Goal: Obtain resource: Download file/media

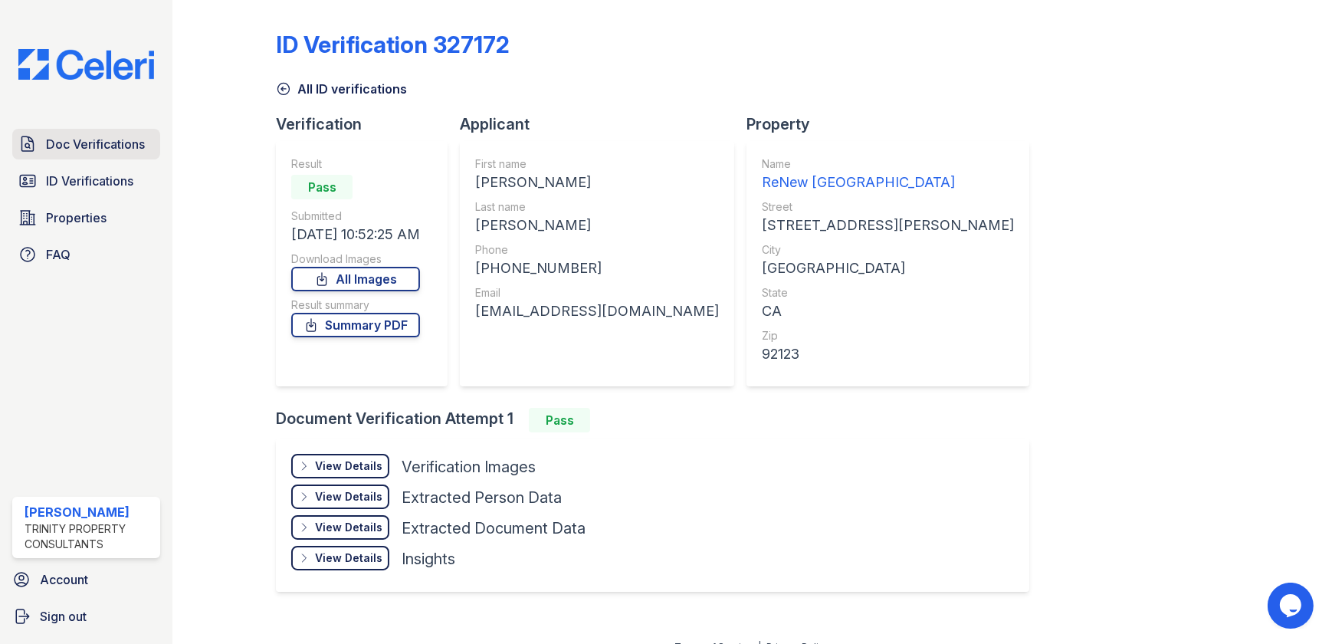
click at [111, 140] on span "Doc Verifications" at bounding box center [95, 144] width 99 height 18
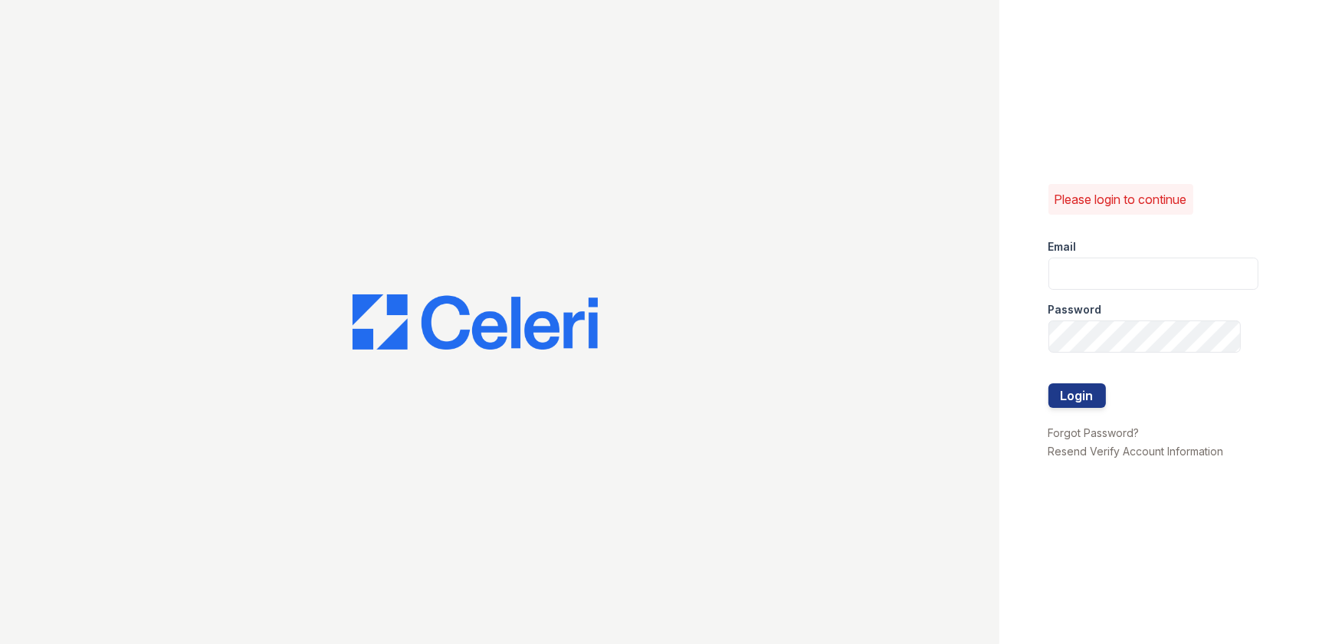
type input "jdenlinger@trinity-pm.com"
click at [662, 406] on button "Login" at bounding box center [1076, 395] width 57 height 25
click at [662, 404] on button "Login" at bounding box center [1076, 395] width 57 height 25
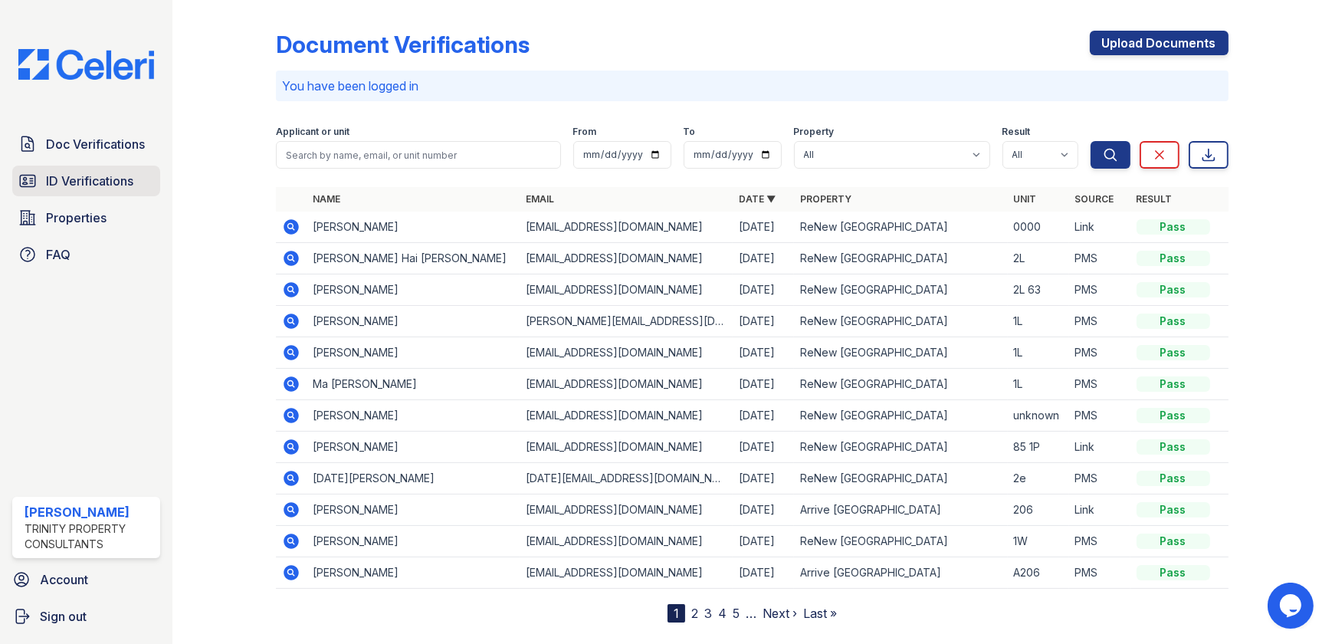
click at [97, 172] on span "ID Verifications" at bounding box center [89, 181] width 87 height 18
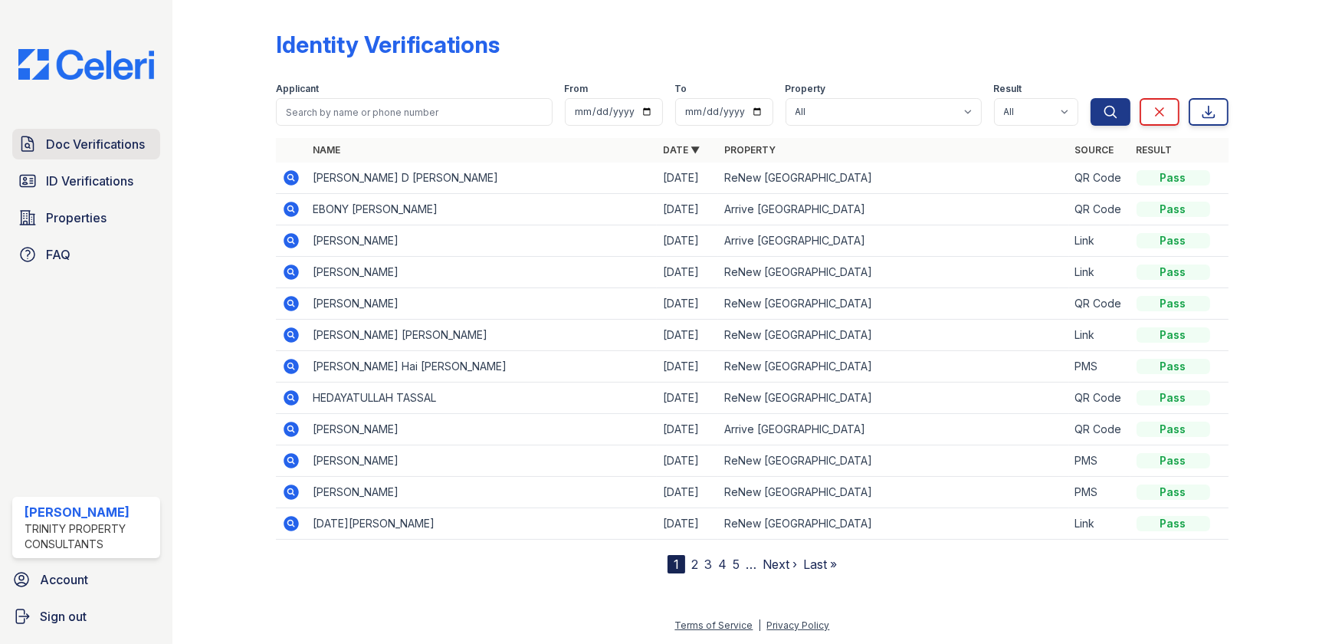
click at [103, 143] on span "Doc Verifications" at bounding box center [95, 144] width 99 height 18
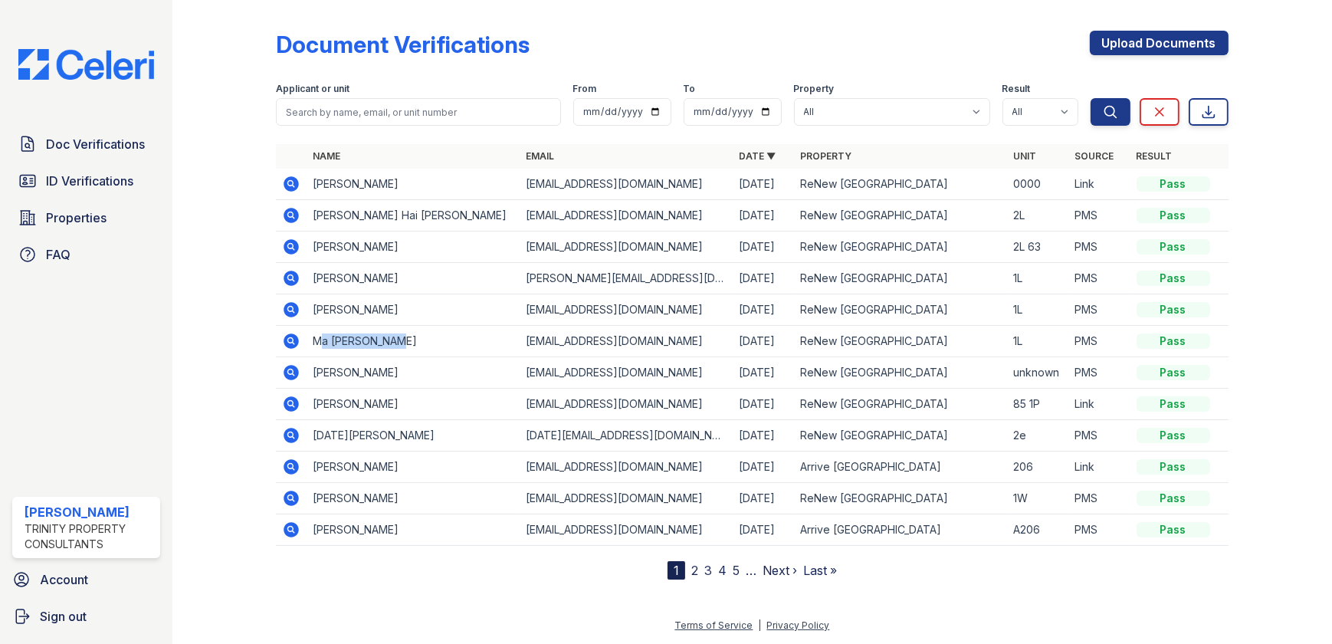
drag, startPoint x: 323, startPoint y: 337, endPoint x: 433, endPoint y: 342, distance: 110.4
click at [433, 342] on td "Ma [PERSON_NAME]" at bounding box center [413, 341] width 213 height 31
click at [238, 333] on div at bounding box center [237, 292] width 80 height 573
drag, startPoint x: 323, startPoint y: 343, endPoint x: 369, endPoint y: 352, distance: 46.1
click at [369, 352] on td "Ma [PERSON_NAME]" at bounding box center [413, 341] width 213 height 31
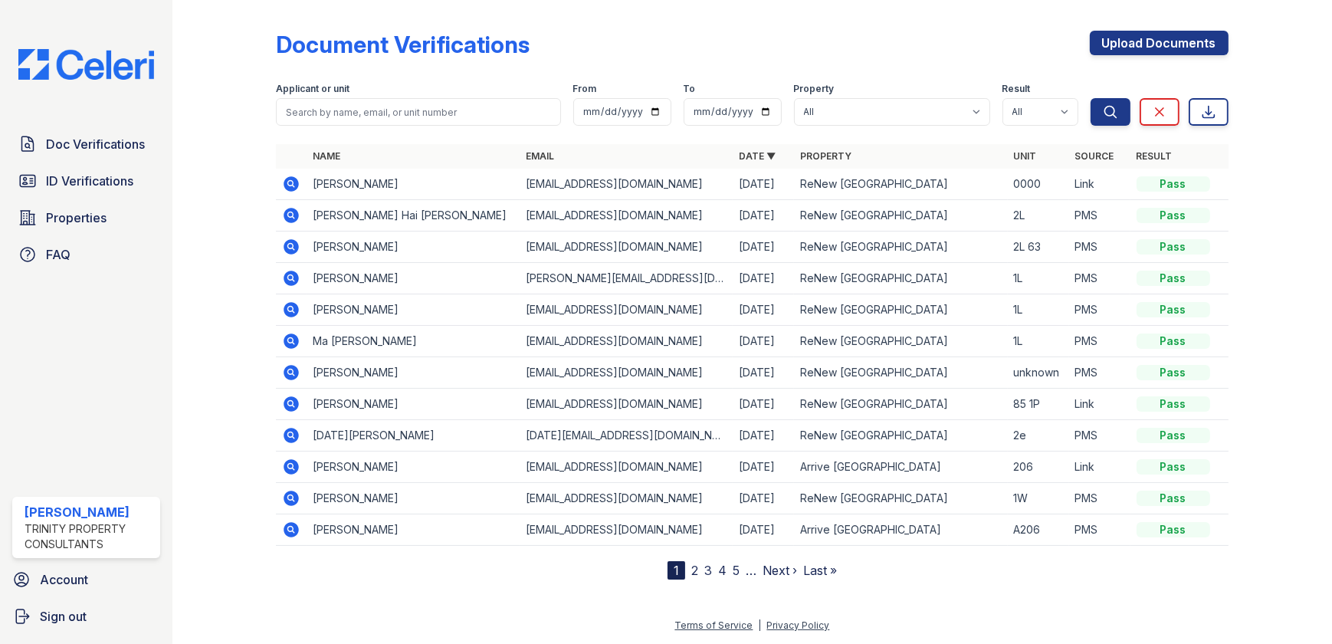
drag, startPoint x: 369, startPoint y: 352, endPoint x: 386, endPoint y: 346, distance: 18.4
click at [382, 349] on td "Ma [PERSON_NAME]" at bounding box center [413, 341] width 213 height 31
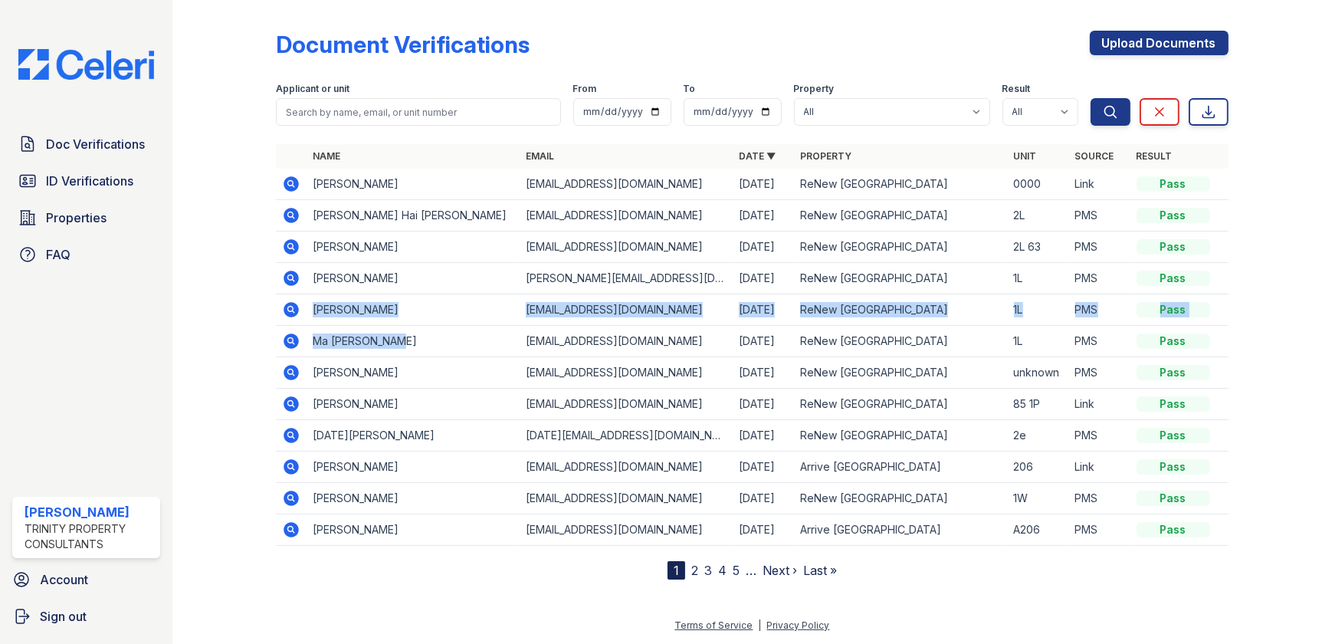
drag, startPoint x: 389, startPoint y: 345, endPoint x: 303, endPoint y: 307, distance: 94.0
click at [303, 307] on tbody "sam hernandez sfhernandez5659@gmail.com 09/30/25 ReNew Serra Mesa 0000 Link Pas…" at bounding box center [752, 357] width 952 height 377
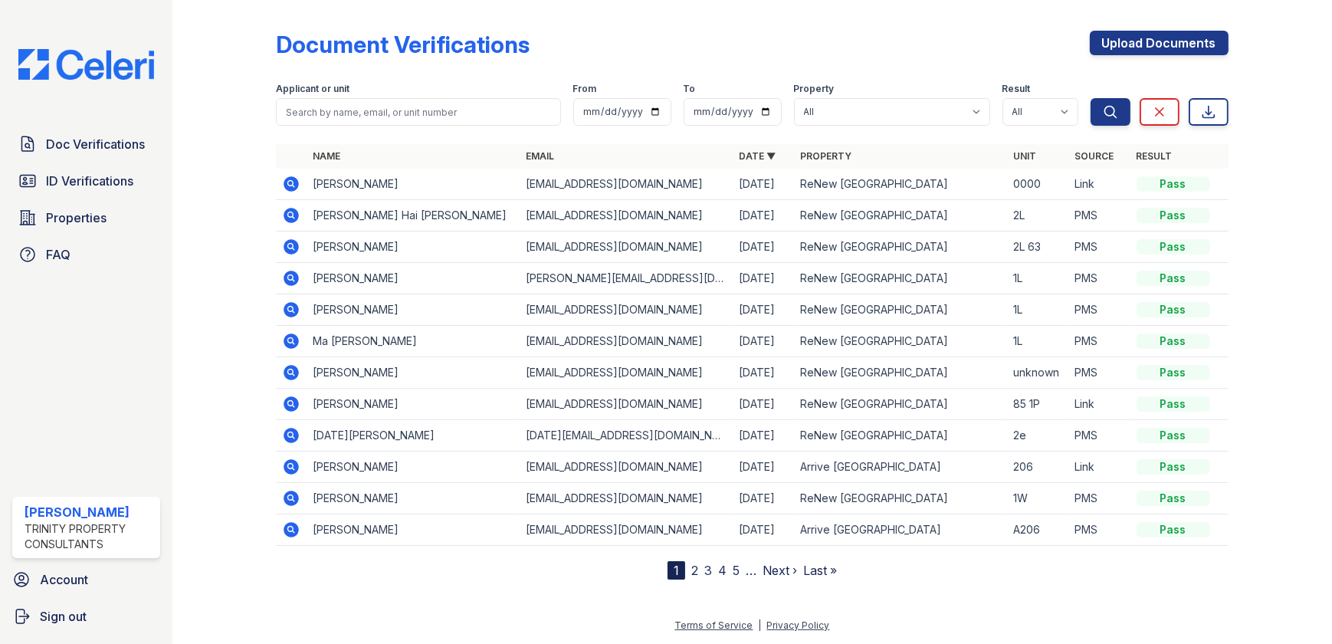
drag, startPoint x: 303, startPoint y: 307, endPoint x: 238, endPoint y: 318, distance: 66.1
click at [238, 318] on div at bounding box center [237, 292] width 80 height 573
click at [291, 335] on icon at bounding box center [291, 340] width 15 height 15
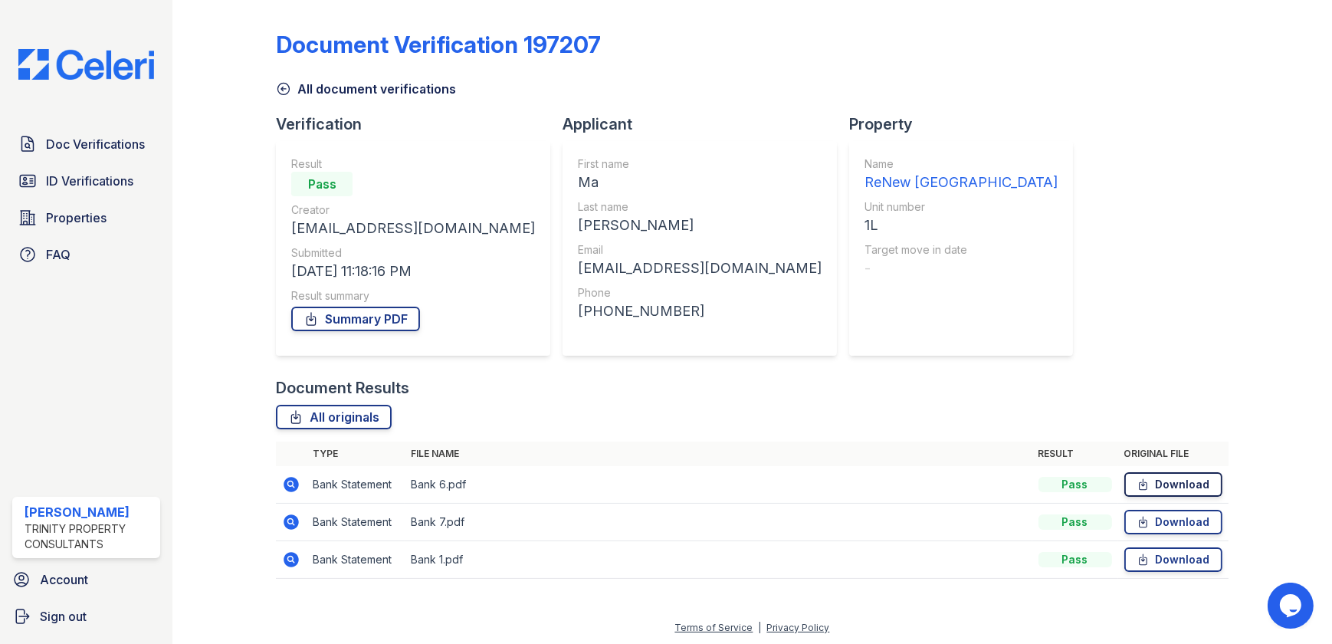
click at [1176, 480] on link "Download" at bounding box center [1173, 484] width 98 height 25
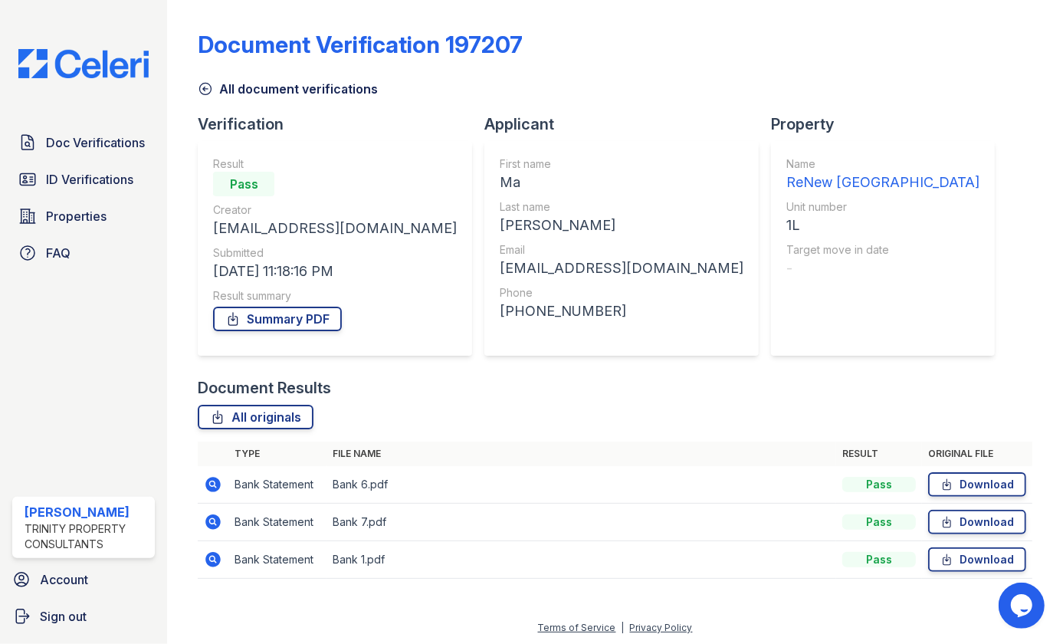
click at [198, 90] on icon at bounding box center [205, 88] width 15 height 15
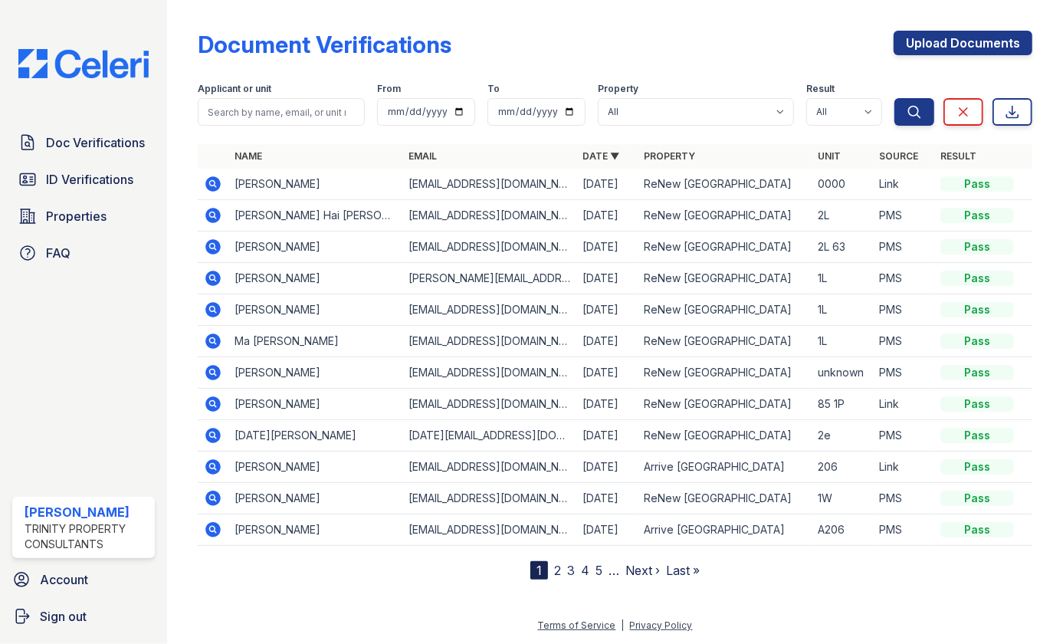
click at [215, 309] on icon at bounding box center [212, 309] width 15 height 15
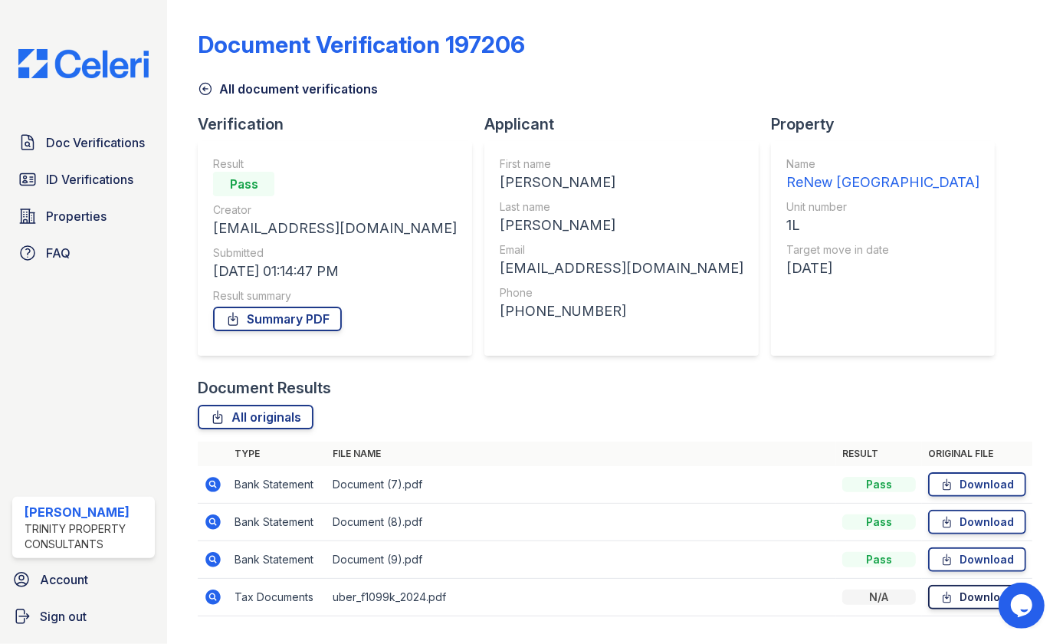
click at [940, 598] on icon at bounding box center [946, 596] width 13 height 15
click at [207, 87] on icon at bounding box center [205, 88] width 15 height 15
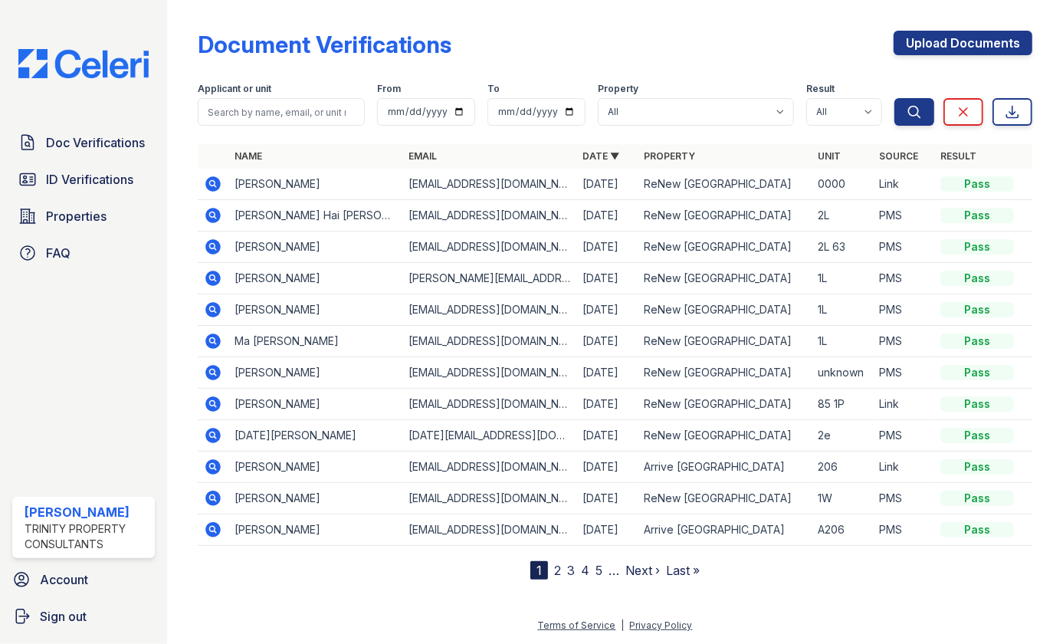
click at [211, 278] on icon at bounding box center [213, 278] width 18 height 18
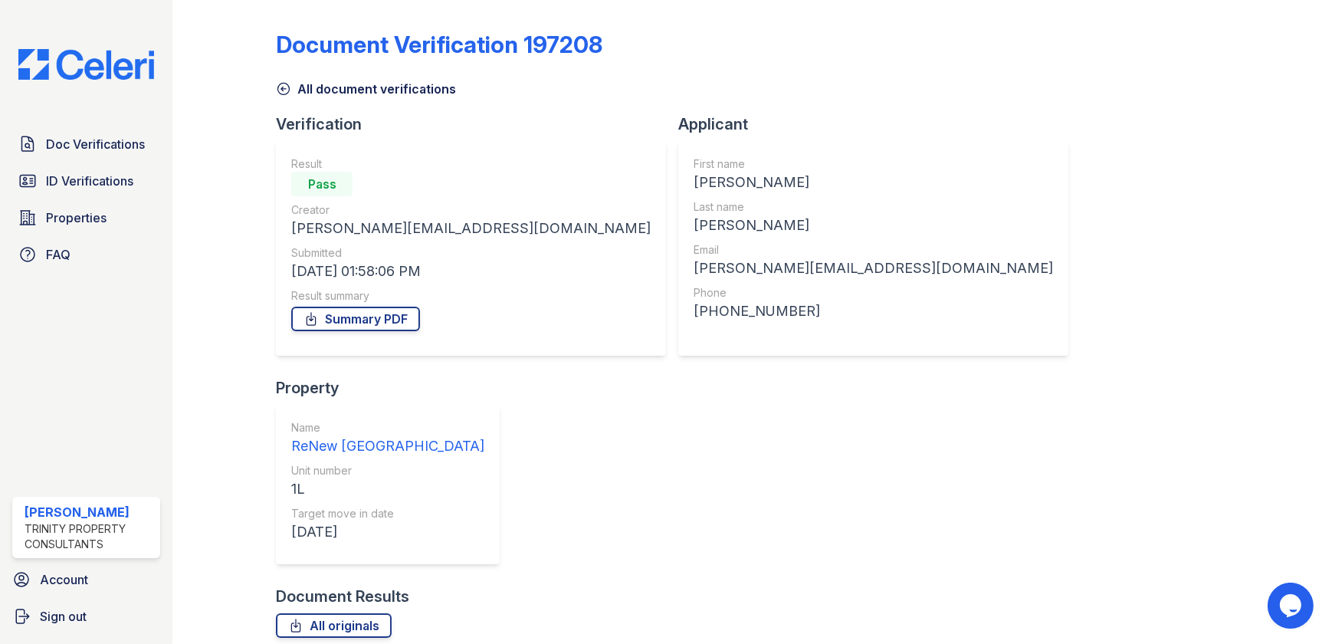
drag, startPoint x: 696, startPoint y: 426, endPoint x: 1023, endPoint y: 231, distance: 381.1
click at [1062, 352] on div "Document Verification 197208 All document verifications Verification Result Pas…" at bounding box center [752, 423] width 952 height 834
click at [279, 77] on div "All document verifications" at bounding box center [752, 85] width 952 height 28
click at [280, 87] on icon at bounding box center [283, 88] width 15 height 15
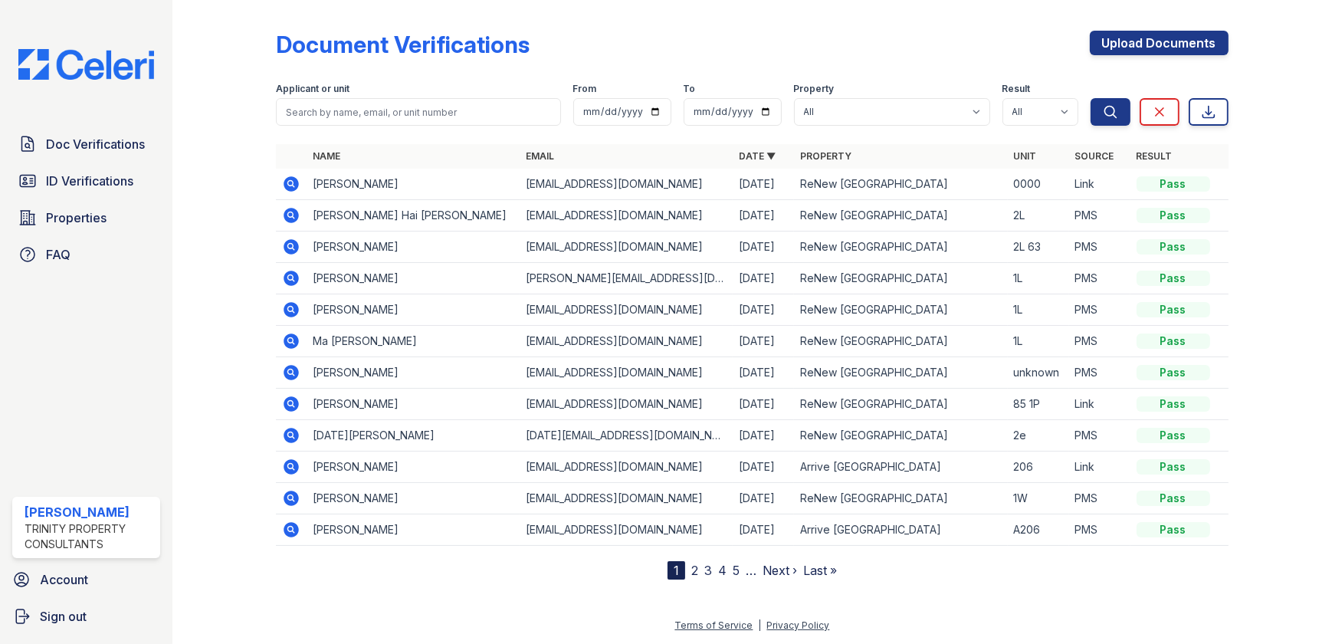
click at [292, 336] on icon at bounding box center [291, 341] width 18 height 18
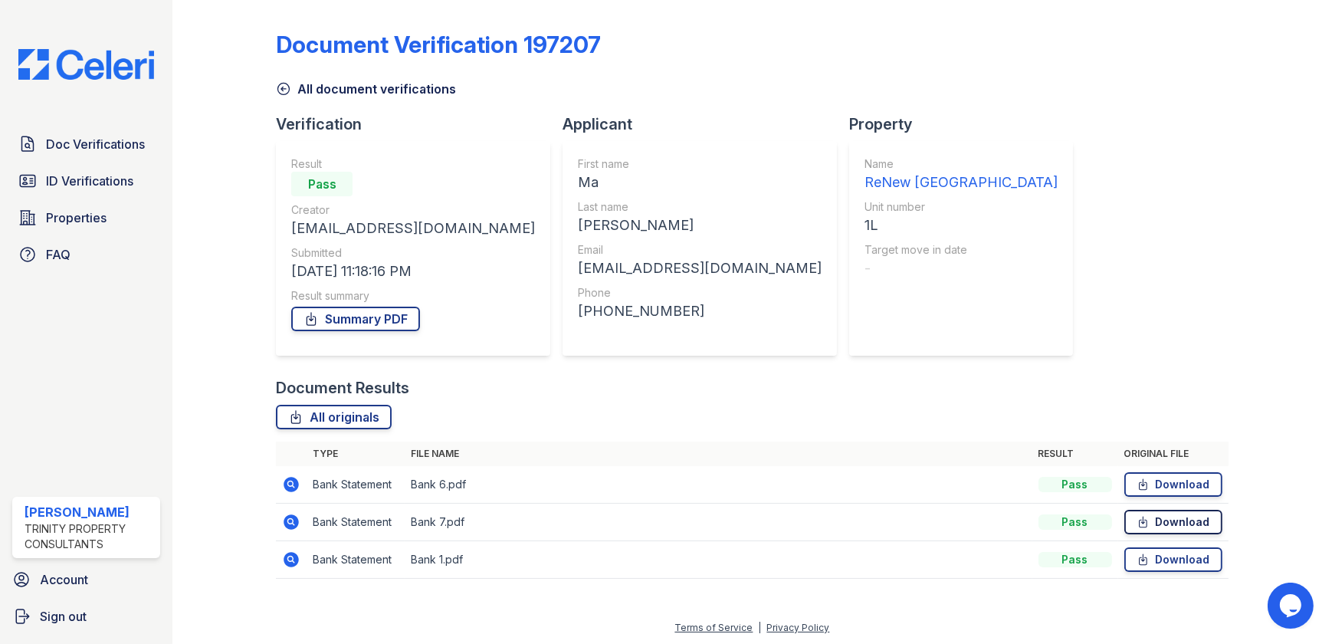
click at [1140, 526] on icon at bounding box center [1142, 521] width 13 height 15
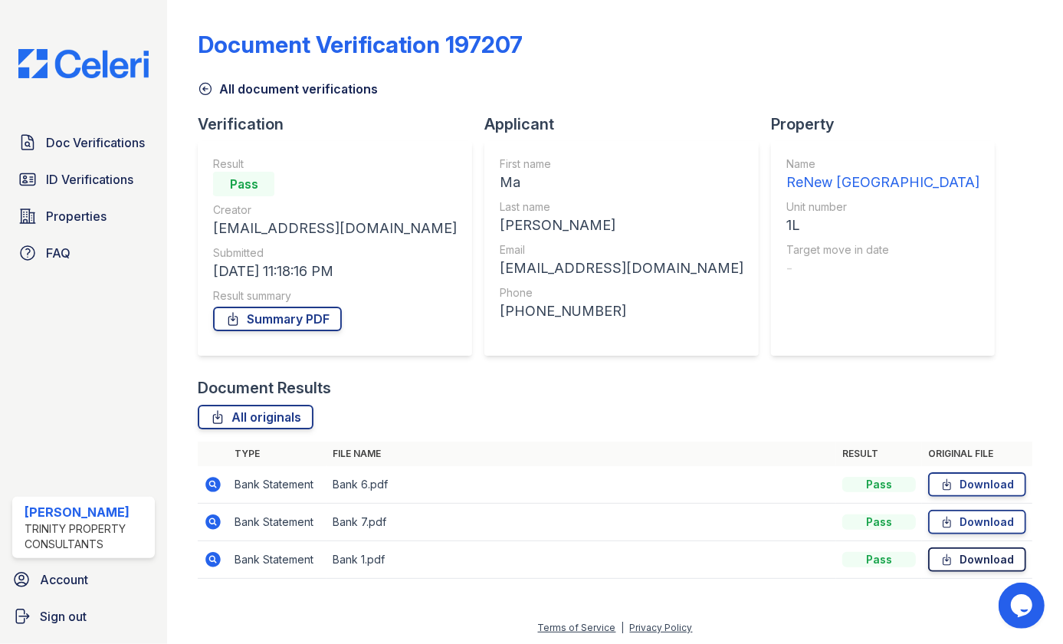
click at [996, 555] on link "Download" at bounding box center [977, 559] width 98 height 25
click at [113, 132] on link "Doc Verifications" at bounding box center [83, 142] width 143 height 31
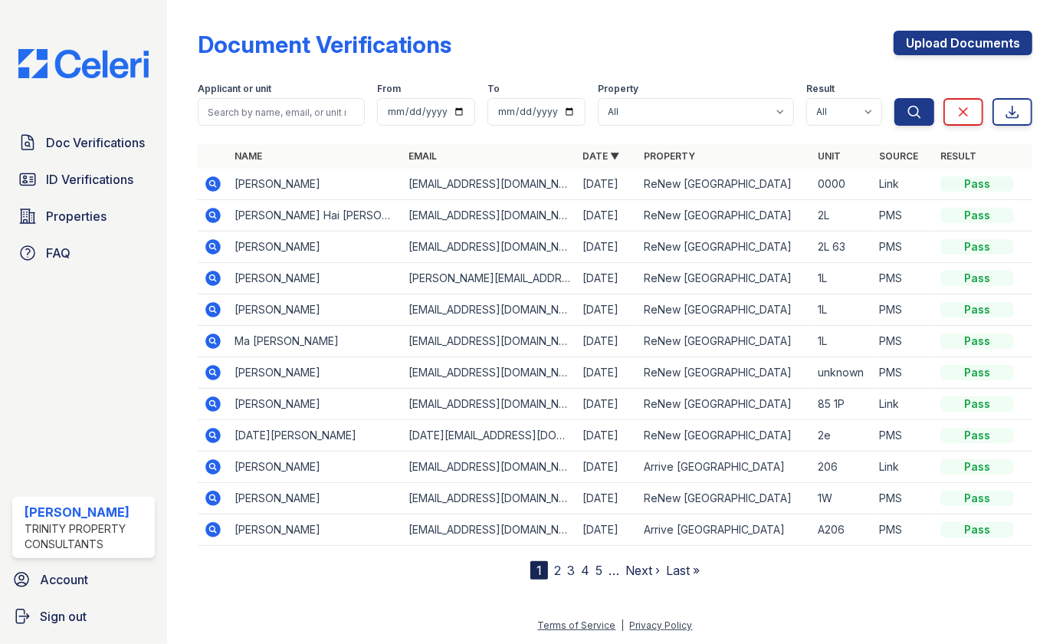
click at [212, 308] on icon at bounding box center [212, 309] width 4 height 4
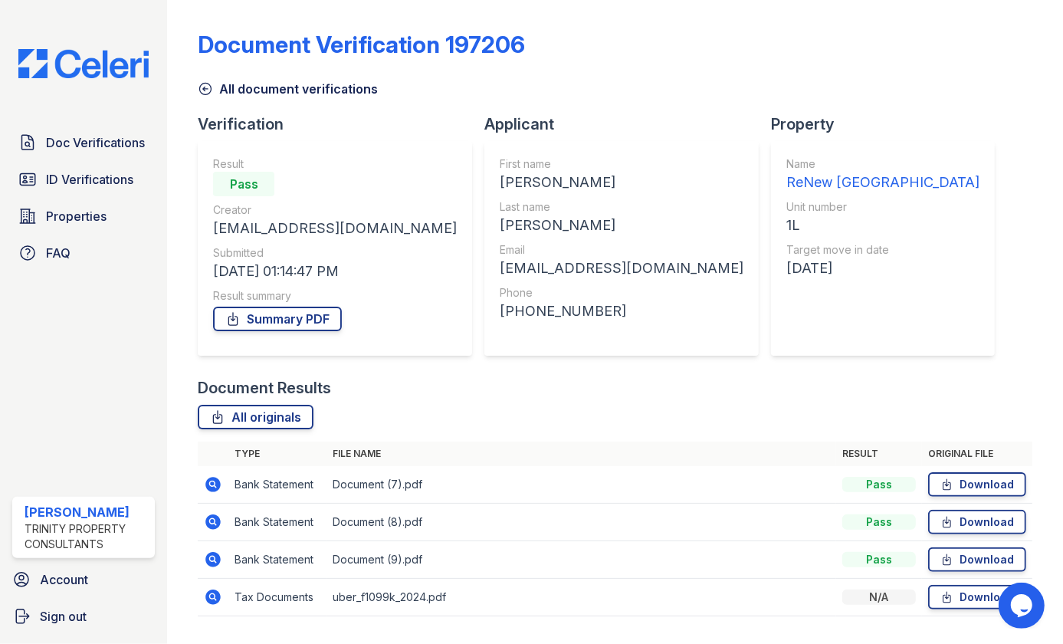
drag, startPoint x: 1062, startPoint y: 221, endPoint x: 910, endPoint y: 179, distance: 158.2
click at [910, 172] on div "Document Verification 197206 All document verifications Verification Result Pas…" at bounding box center [615, 318] width 835 height 625
drag, startPoint x: 360, startPoint y: 590, endPoint x: 492, endPoint y: 601, distance: 132.2
click at [492, 601] on td "uber_f1099k_2024.pdf" at bounding box center [581, 598] width 510 height 38
drag, startPoint x: 492, startPoint y: 601, endPoint x: 432, endPoint y: 613, distance: 61.0
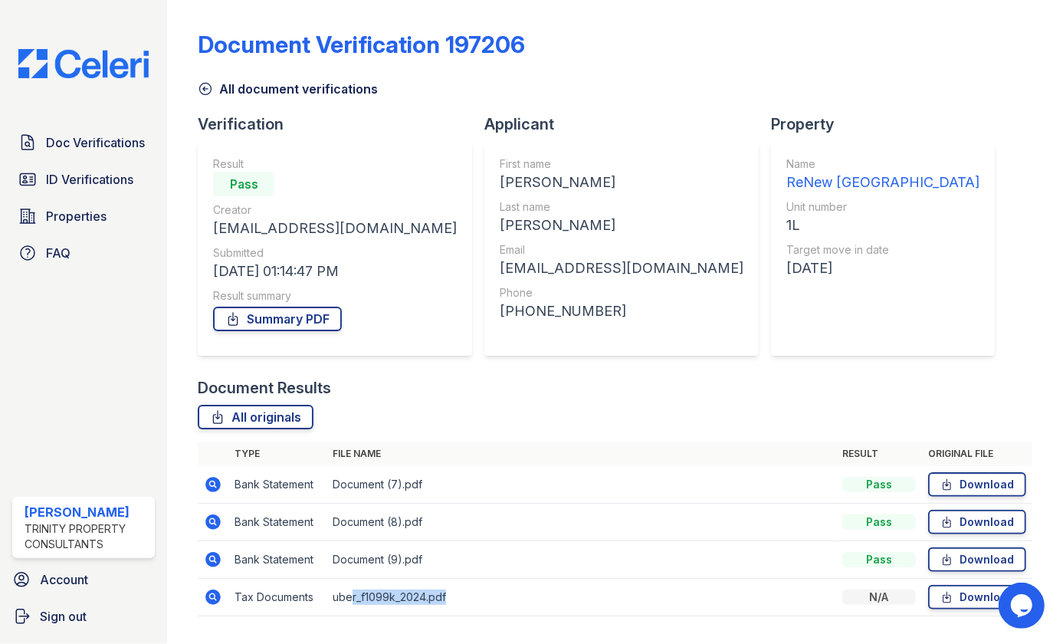
click at [432, 613] on td "uber_f1099k_2024.pdf" at bounding box center [581, 598] width 510 height 38
click at [976, 475] on link "Download" at bounding box center [977, 484] width 98 height 25
click at [928, 529] on link "Download" at bounding box center [977, 522] width 98 height 25
click at [938, 570] on link "Download" at bounding box center [977, 559] width 98 height 25
click at [203, 88] on icon at bounding box center [205, 89] width 11 height 11
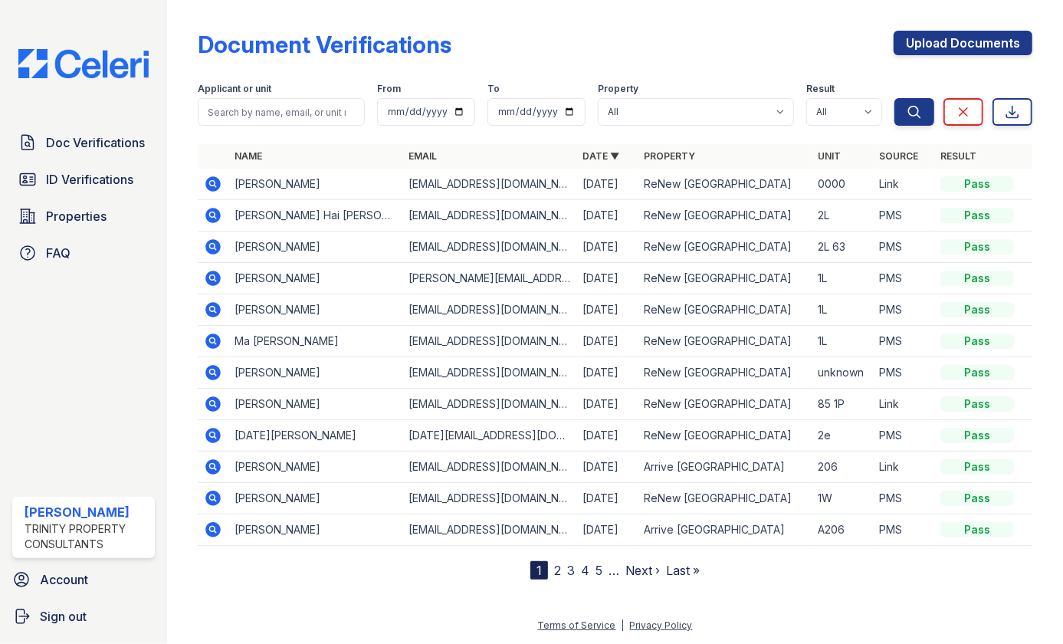
click at [218, 273] on icon at bounding box center [212, 278] width 15 height 15
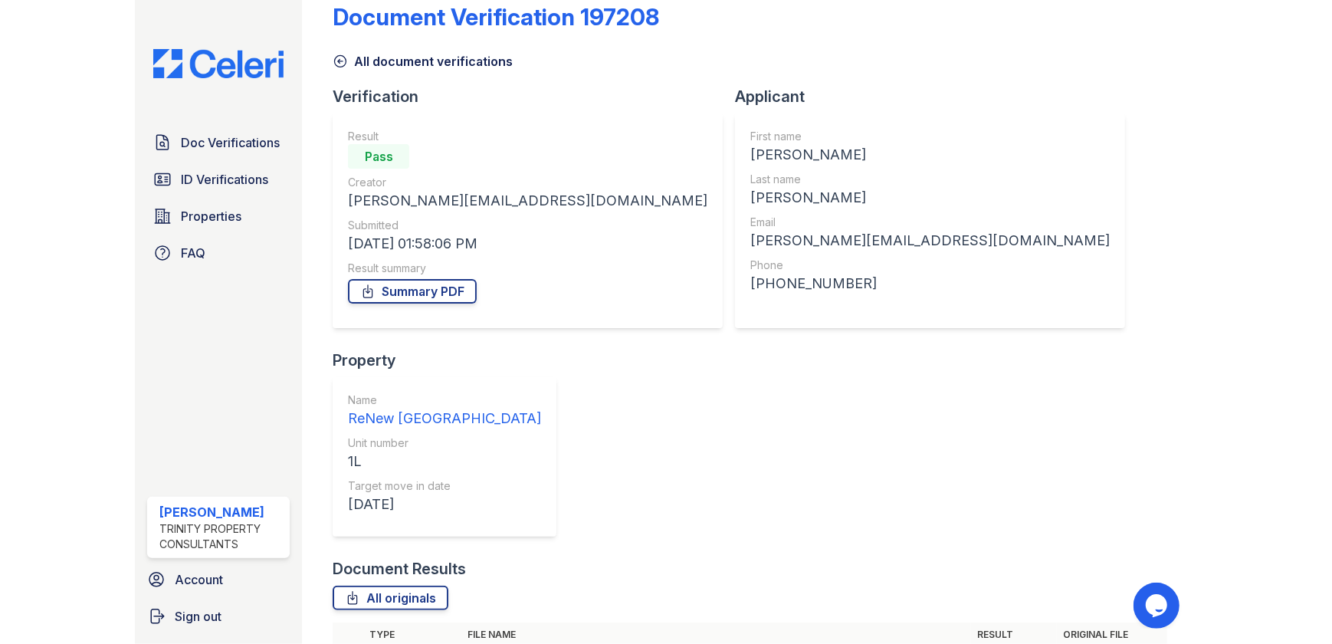
scroll to position [39, 0]
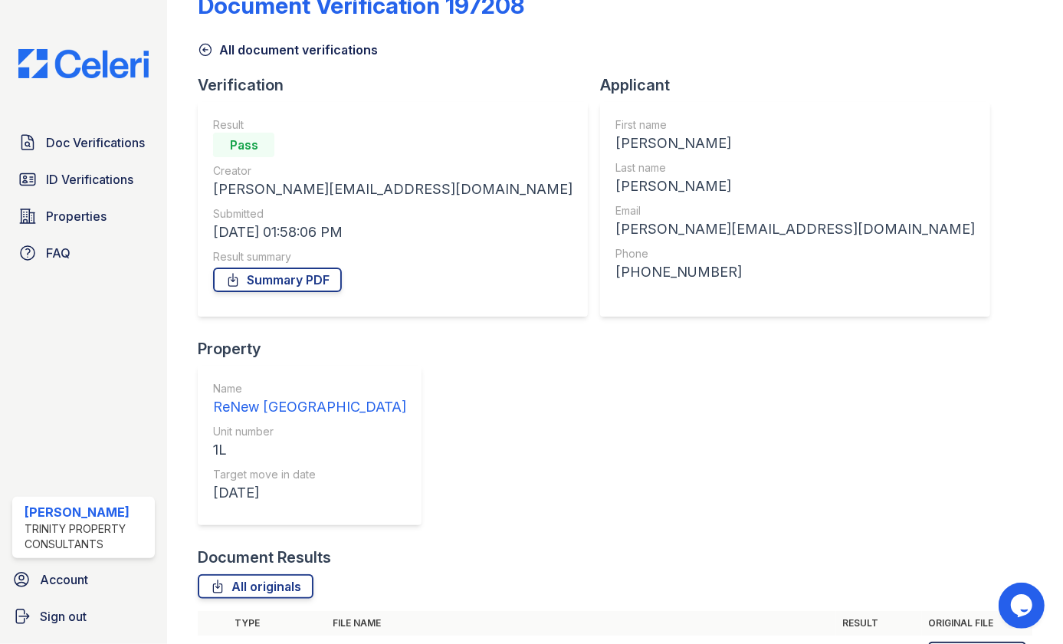
click at [940, 643] on icon at bounding box center [946, 653] width 13 height 15
